Goal: Task Accomplishment & Management: Complete application form

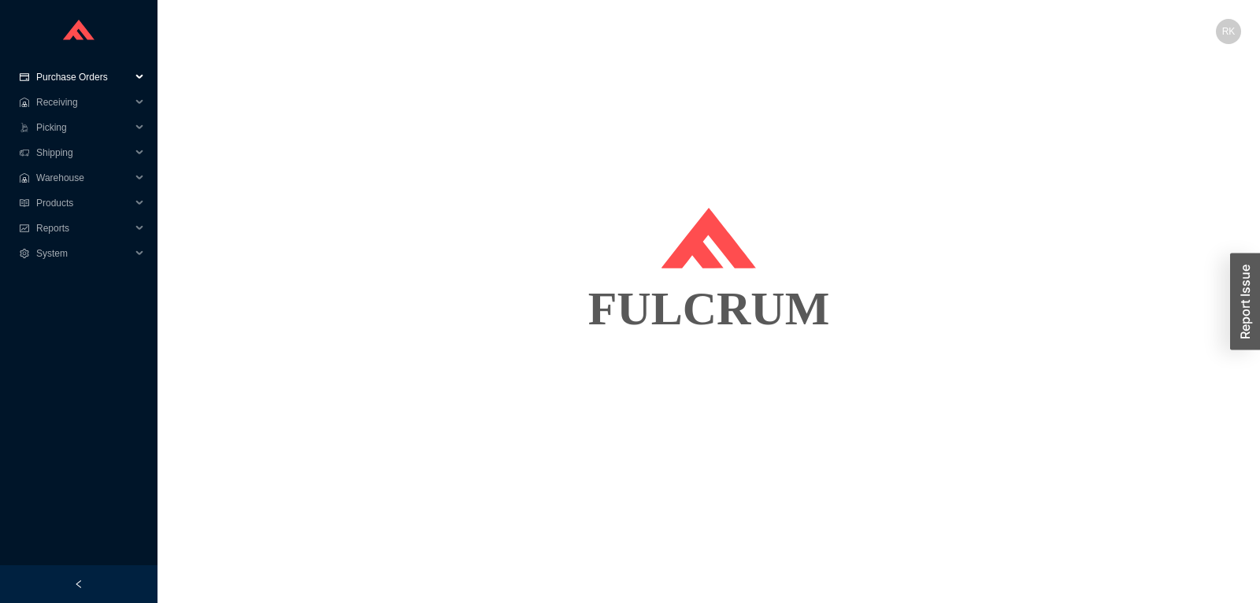
click at [99, 73] on span "Purchase Orders" at bounding box center [83, 77] width 94 height 25
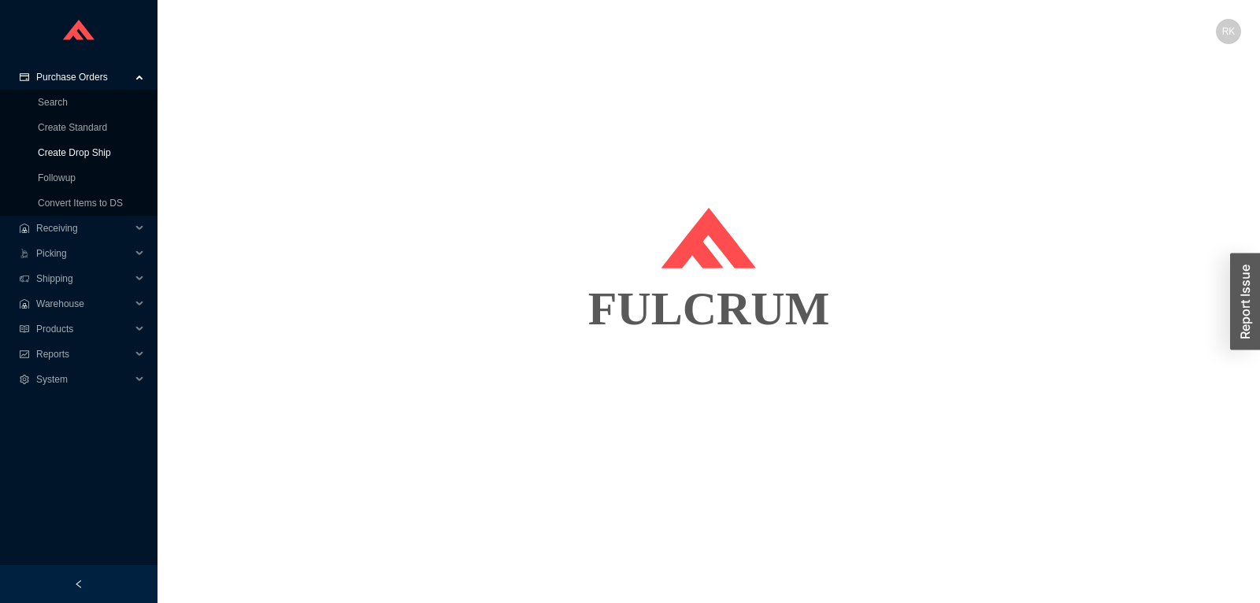
click at [83, 154] on link "Create Drop Ship" at bounding box center [74, 152] width 73 height 11
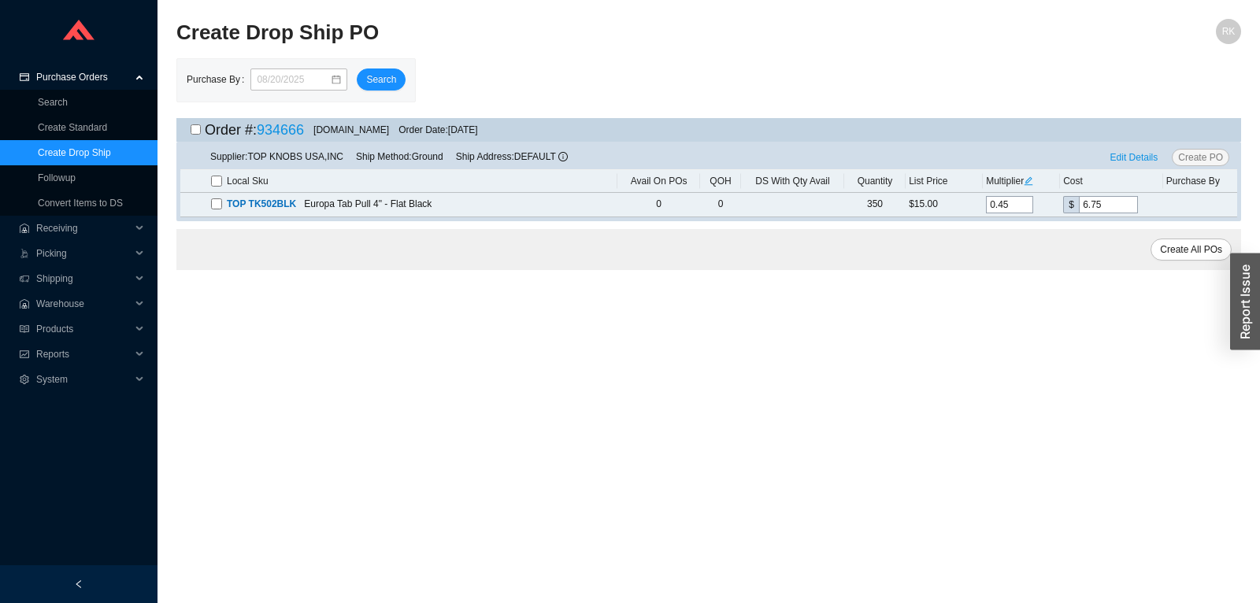
click at [198, 129] on input "checkbox" at bounding box center [196, 129] width 10 height 10
checkbox input "true"
click at [1123, 160] on span "Edit Details" at bounding box center [1134, 158] width 48 height 16
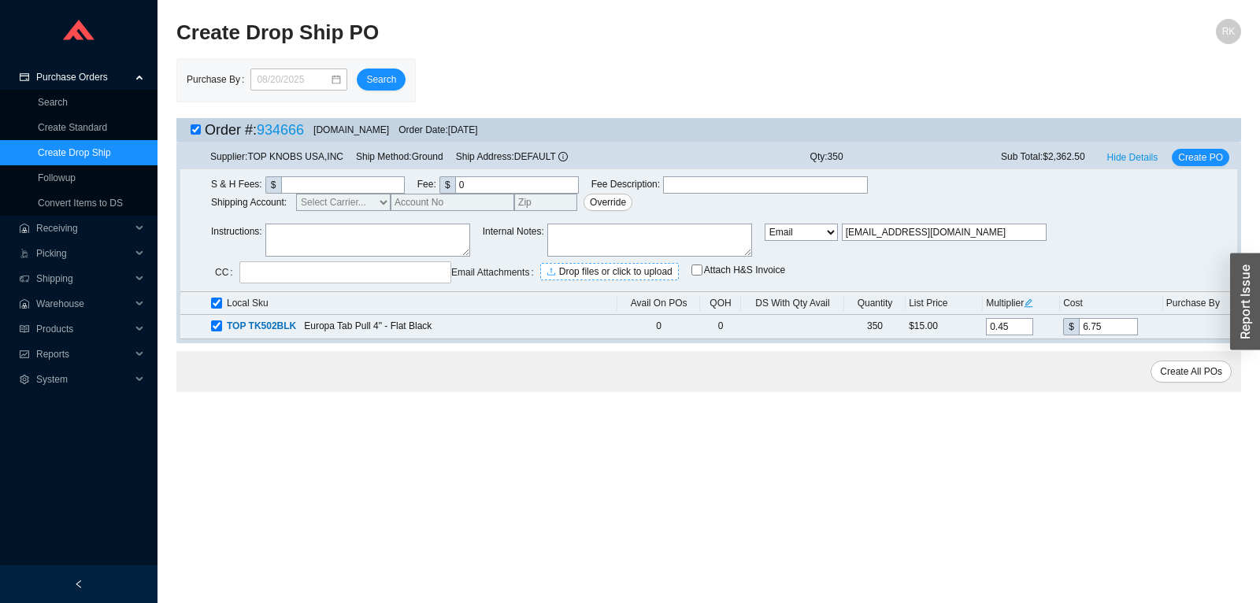
click at [582, 266] on span "Drop files or click to upload" at bounding box center [615, 272] width 113 height 16
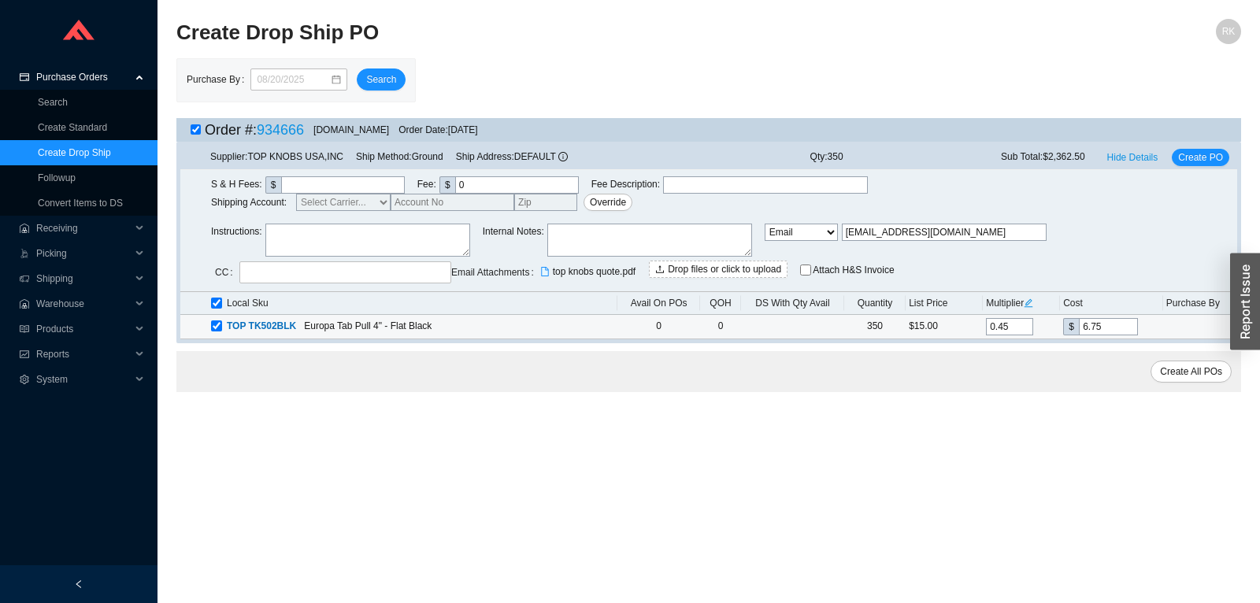
drag, startPoint x: 1098, startPoint y: 321, endPoint x: 1025, endPoint y: 319, distance: 73.3
click at [1079, 319] on input "6.75" at bounding box center [1108, 326] width 59 height 17
type input "0.4"
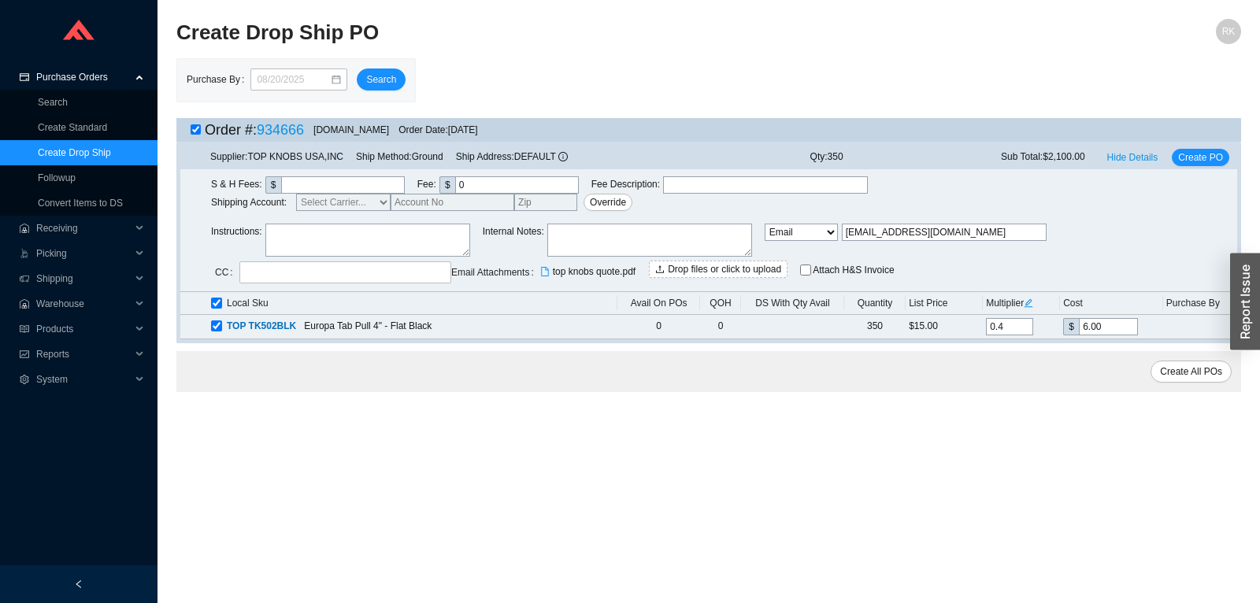
type input "6.00"
click at [1205, 161] on span "Create PO" at bounding box center [1200, 158] width 45 height 16
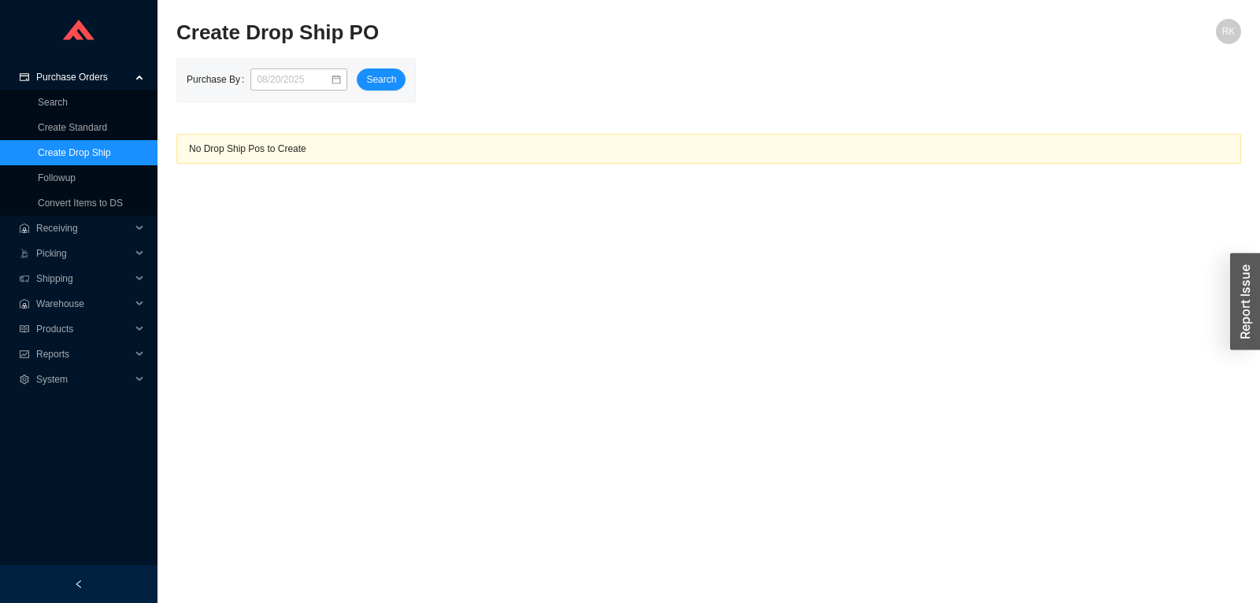
click at [328, 361] on main "Create Drop Ship PO RK Purchase By Search No Drop Ship Pos to Create" at bounding box center [708, 311] width 1064 height 584
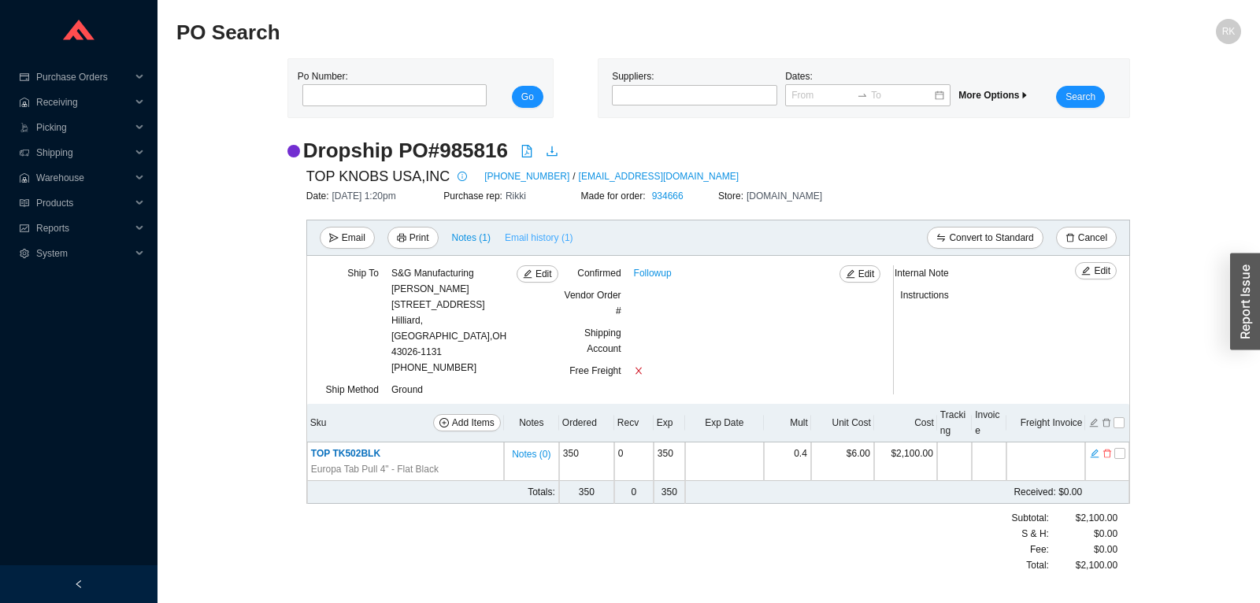
click at [530, 235] on span "Email history (1)" at bounding box center [539, 238] width 68 height 16
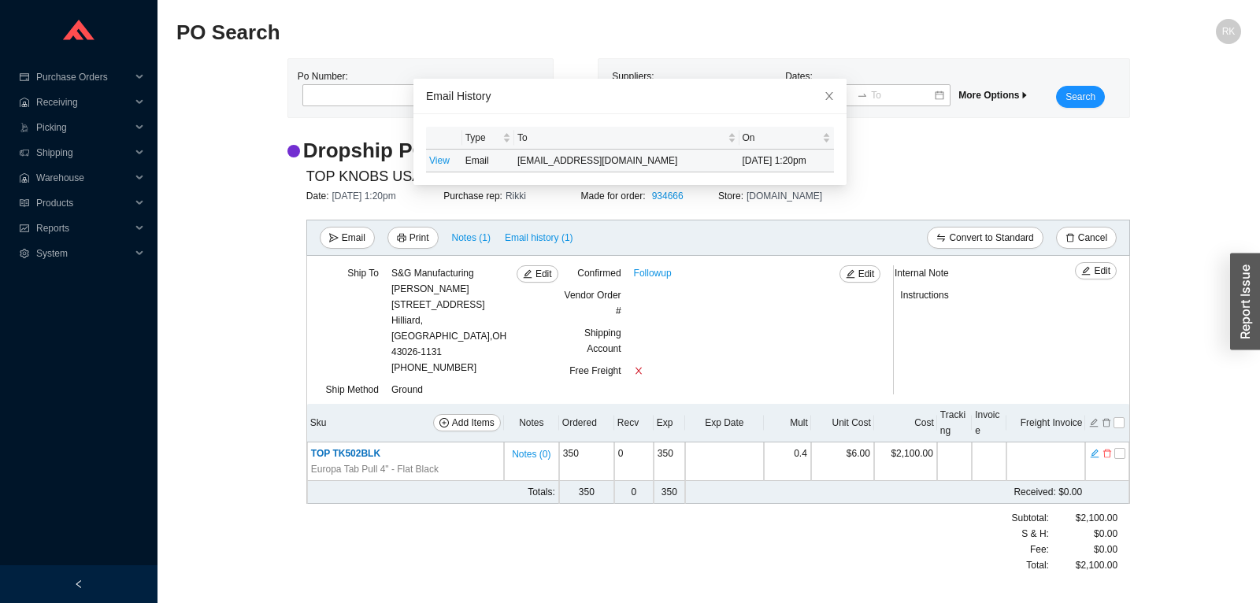
click at [473, 165] on td "Email" at bounding box center [488, 161] width 52 height 23
click at [445, 160] on link "View" at bounding box center [439, 160] width 20 height 11
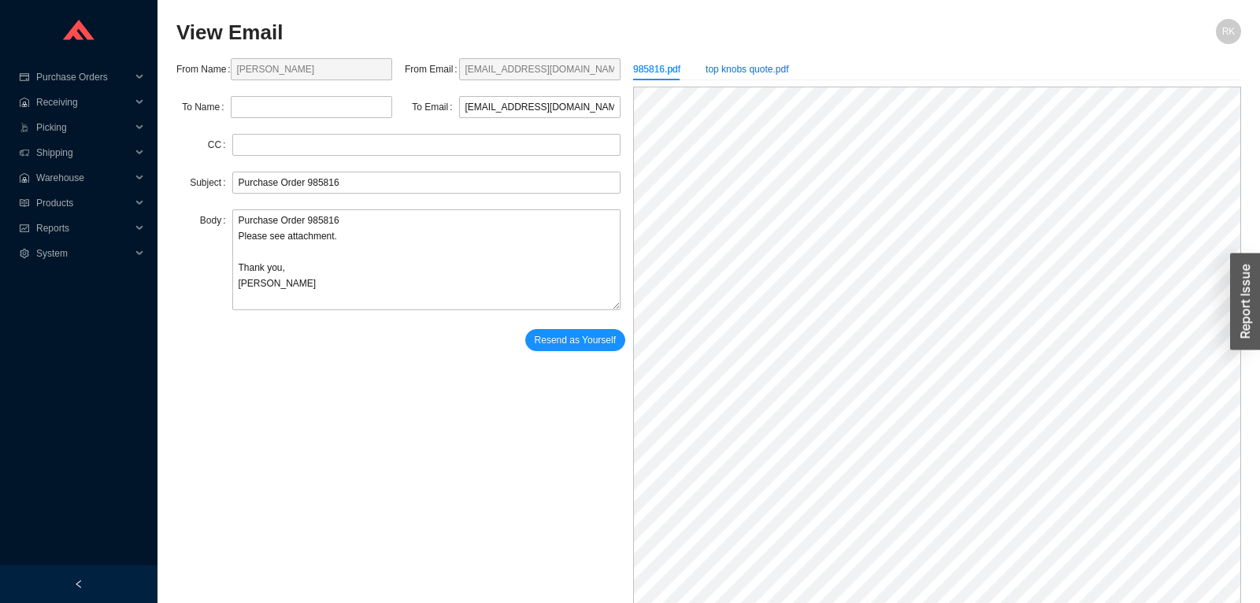
click at [750, 69] on div "top knobs quote.pdf" at bounding box center [746, 69] width 83 height 16
